Goal: Task Accomplishment & Management: Manage account settings

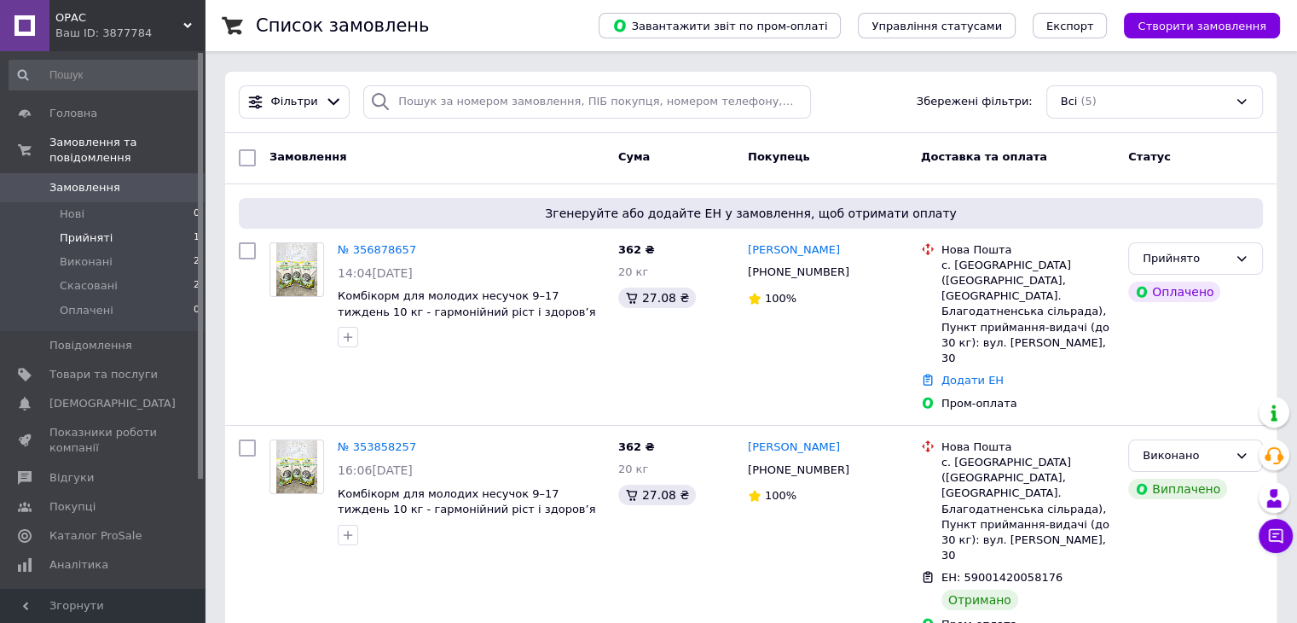
click at [152, 226] on li "Прийняті 1" at bounding box center [105, 238] width 210 height 24
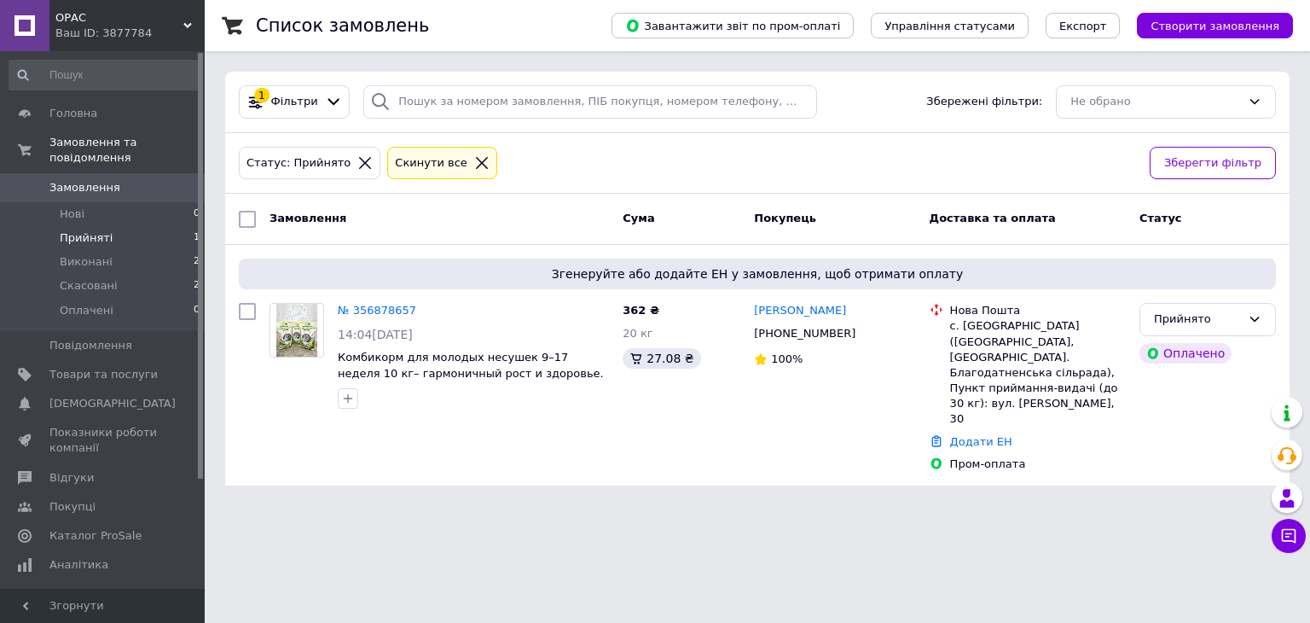
scroll to position [136, 0]
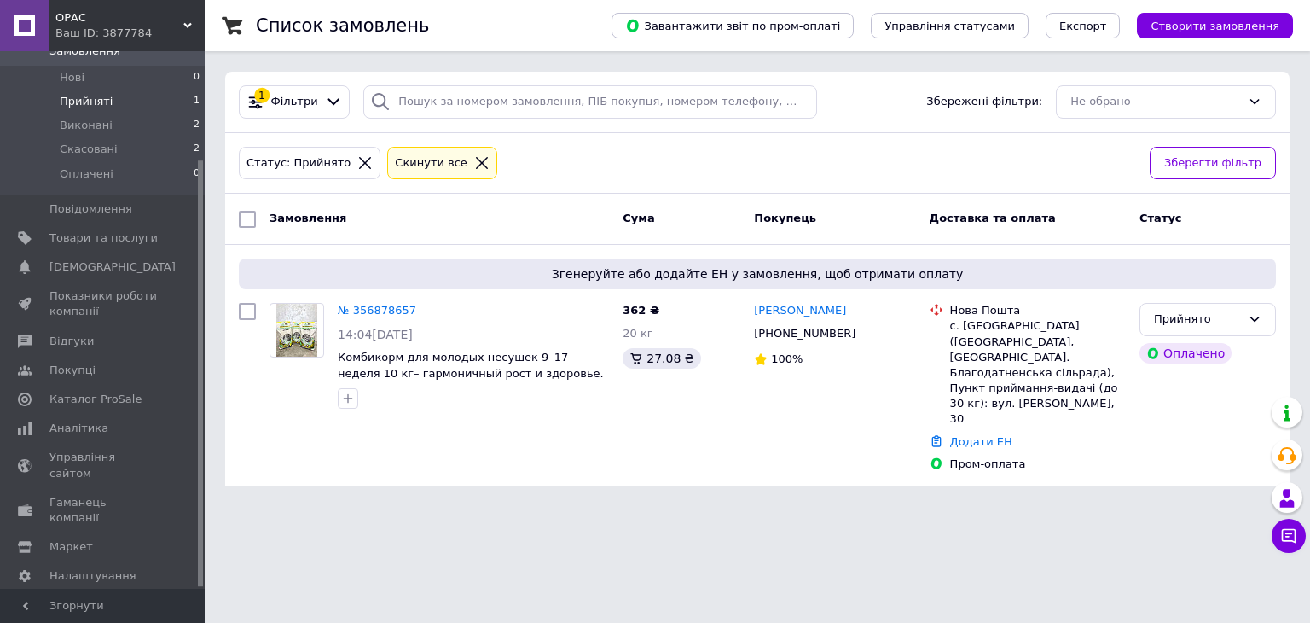
click at [879, 506] on html "ОРАС Ваш ID: 3877784 Сайт ОРАС Кабінет покупця Перевірити стан системи Сторінка…" at bounding box center [655, 253] width 1310 height 506
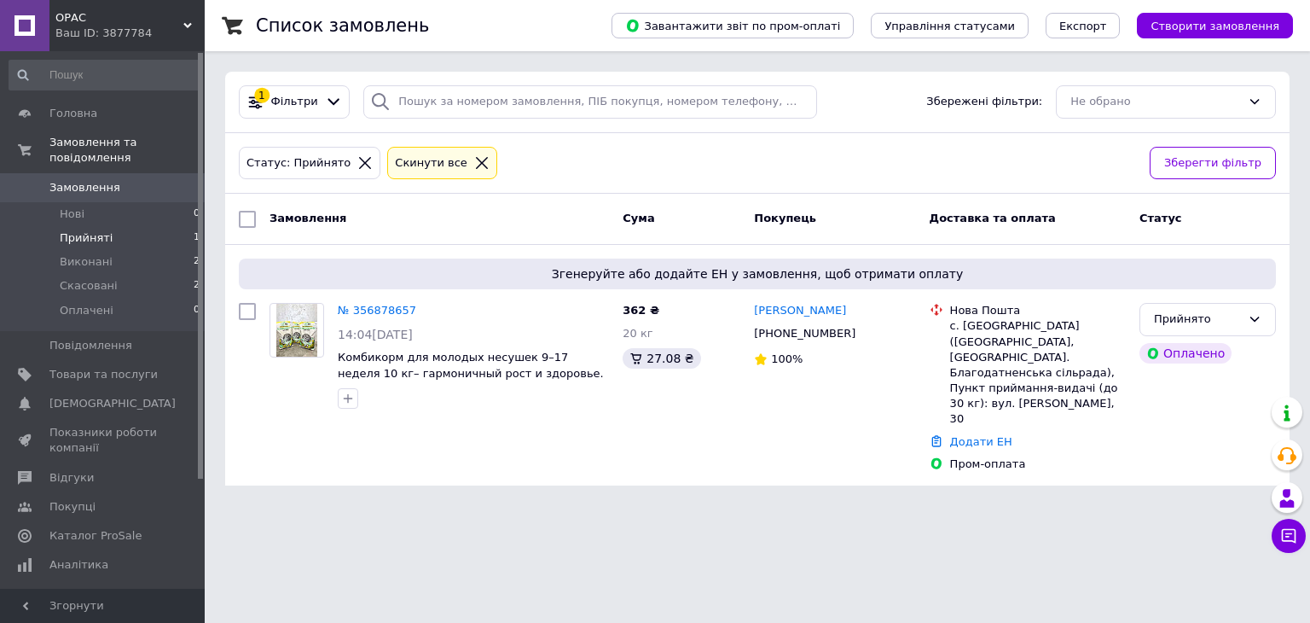
click at [134, 228] on li "Прийняті 1" at bounding box center [105, 238] width 210 height 24
click at [995, 435] on link "Додати ЕН" at bounding box center [981, 441] width 62 height 13
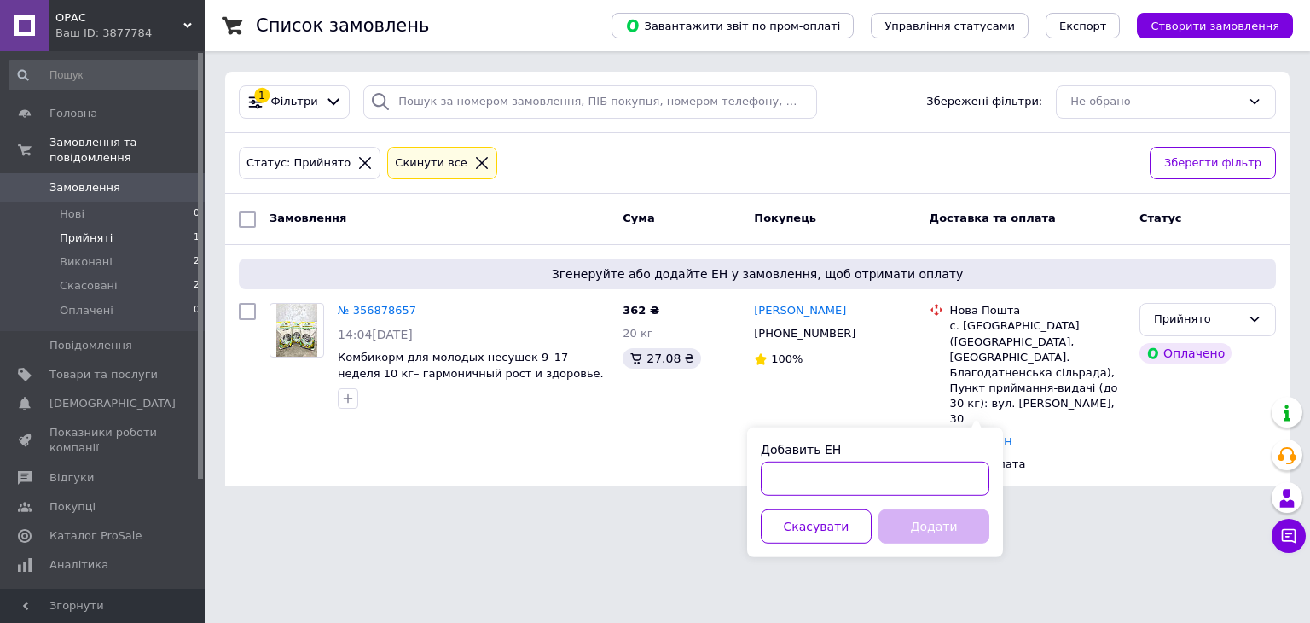
click at [894, 474] on input "Добавить ЕН" at bounding box center [875, 478] width 229 height 34
drag, startPoint x: 772, startPoint y: 479, endPoint x: 872, endPoint y: 475, distance: 99.9
click at [872, 475] on input "59001432839621" at bounding box center [875, 478] width 229 height 34
type input "59001432839621"
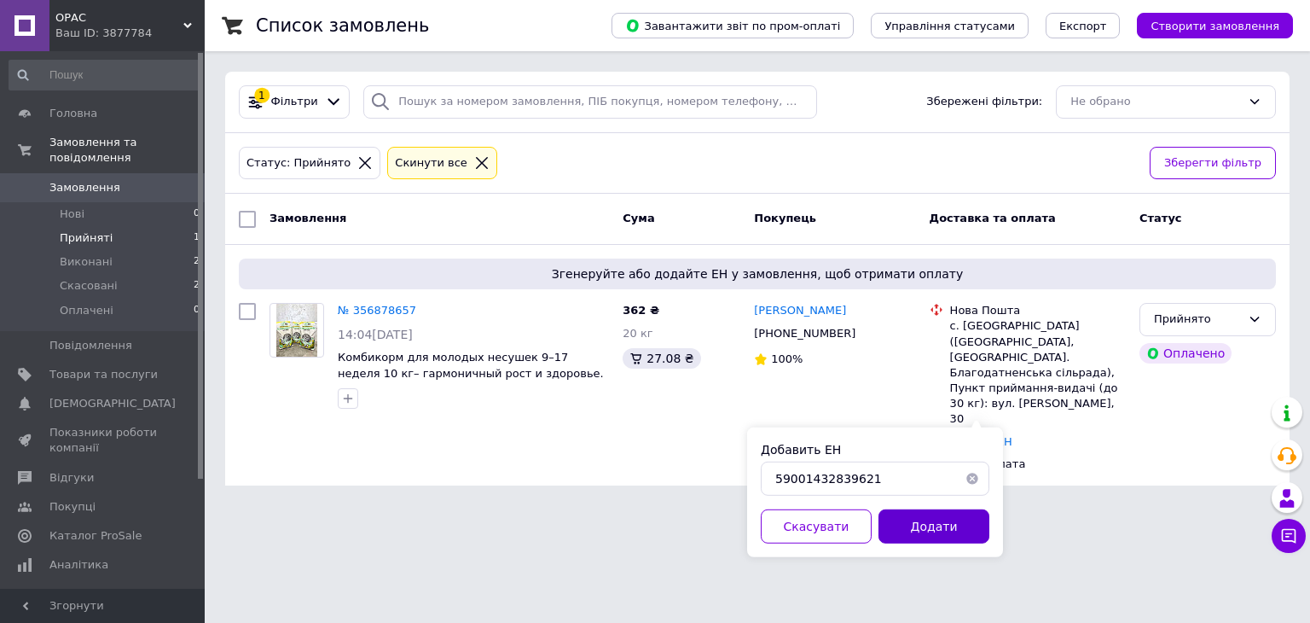
click at [935, 523] on button "Додати" at bounding box center [934, 526] width 111 height 34
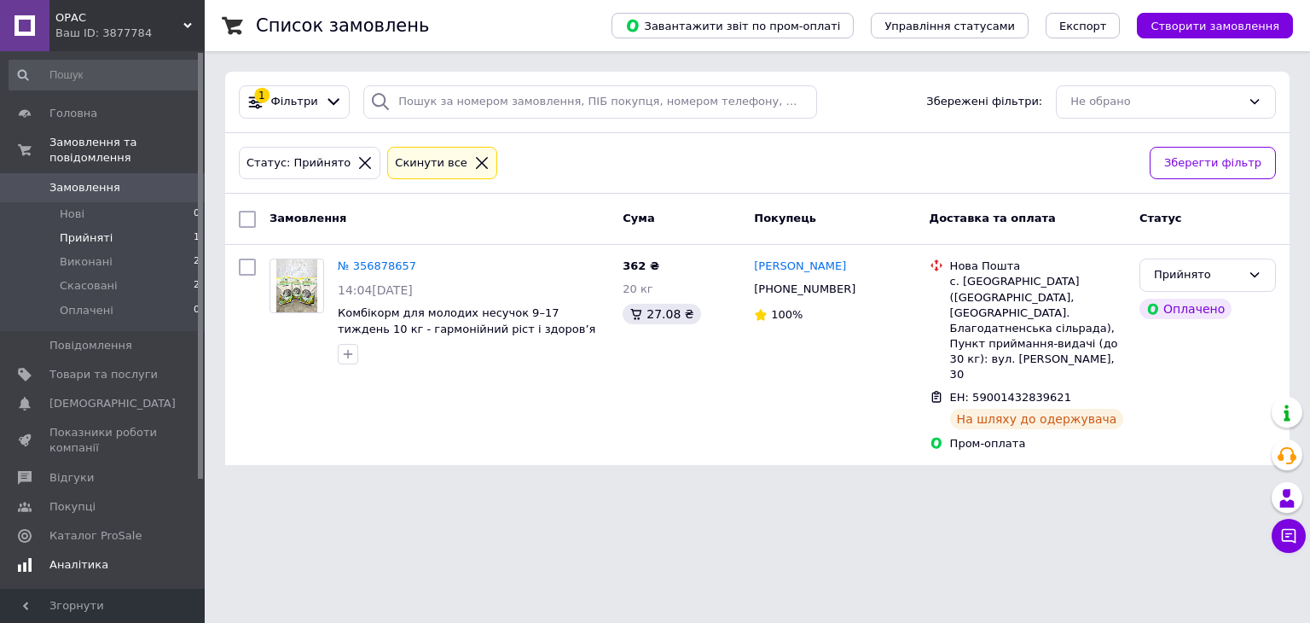
click at [38, 557] on span at bounding box center [24, 564] width 49 height 15
